Goal: Task Accomplishment & Management: Complete application form

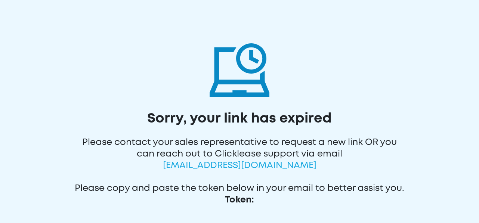
click at [239, 169] on span "[EMAIL_ADDRESS][DOMAIN_NAME]" at bounding box center [239, 166] width 153 height 8
click at [319, 171] on div "Please contact your sales representative to request a new link OR you can reach…" at bounding box center [239, 150] width 331 height 46
click at [318, 162] on div "Please contact your sales representative to request a new link OR you can reach…" at bounding box center [239, 150] width 331 height 46
click at [251, 168] on span "[EMAIL_ADDRESS][DOMAIN_NAME]" at bounding box center [239, 166] width 153 height 8
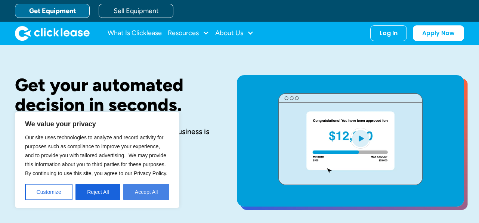
click at [141, 186] on button "Accept All" at bounding box center [146, 192] width 46 height 16
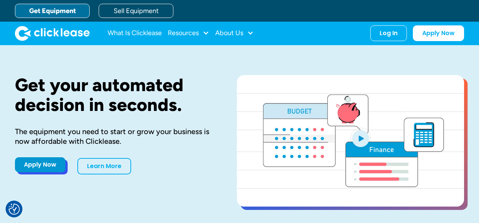
click at [30, 163] on link "Apply Now" at bounding box center [40, 164] width 50 height 15
